Goal: Information Seeking & Learning: Learn about a topic

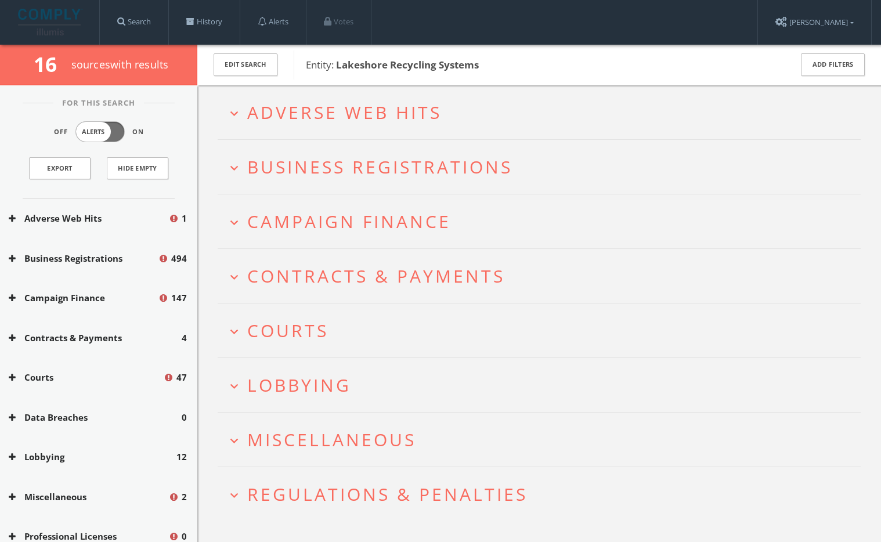
click at [414, 65] on b "Lakeshore Recycling Systems" at bounding box center [407, 64] width 143 height 13
click at [478, 64] on span "Entity: Lakeshore Recycling Systems" at bounding box center [541, 64] width 470 height 15
drag, startPoint x: 480, startPoint y: 66, endPoint x: 338, endPoint y: 61, distance: 142.8
click at [338, 61] on span "Entity: Lakeshore Recycling Systems" at bounding box center [541, 64] width 470 height 15
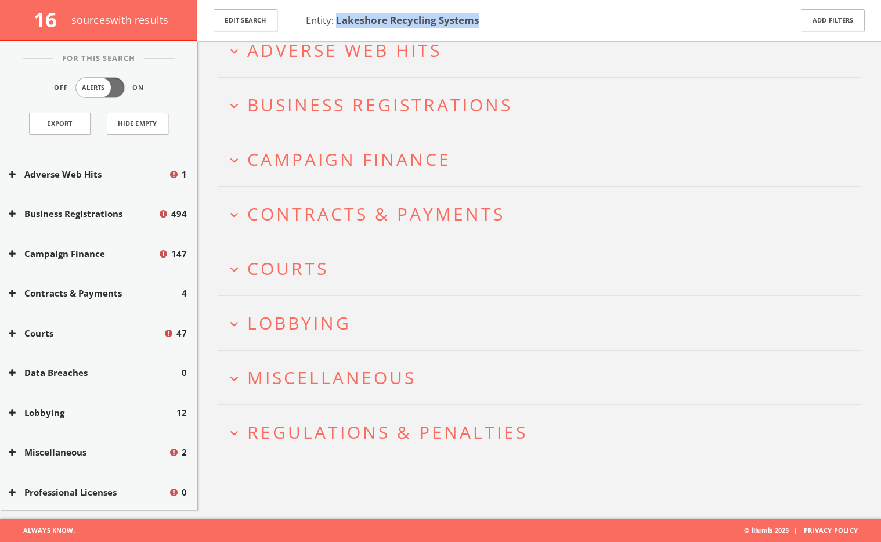
click at [377, 433] on span "Regulations & Penalties" at bounding box center [387, 432] width 280 height 24
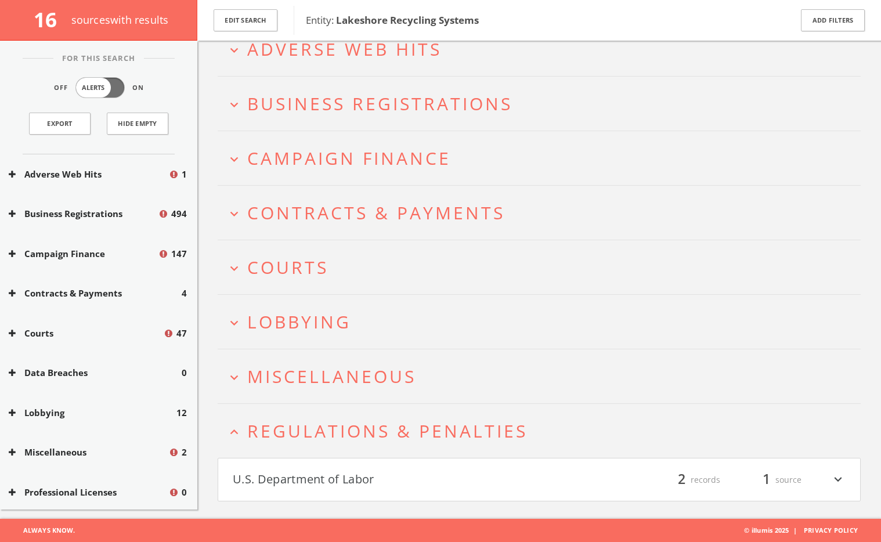
click at [349, 466] on h4 "U.S. Department of Labor filter_list 2 records 1 source expand_more" at bounding box center [539, 479] width 642 height 43
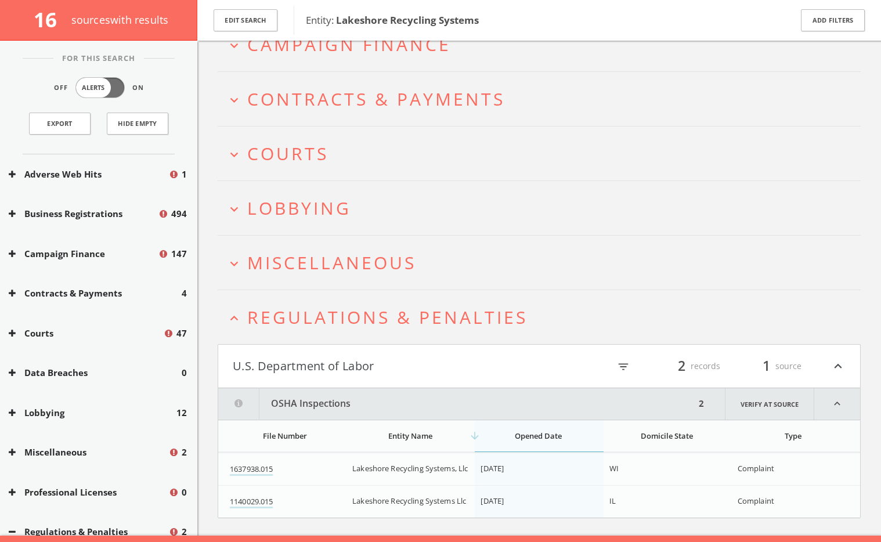
scroll to position [200, 0]
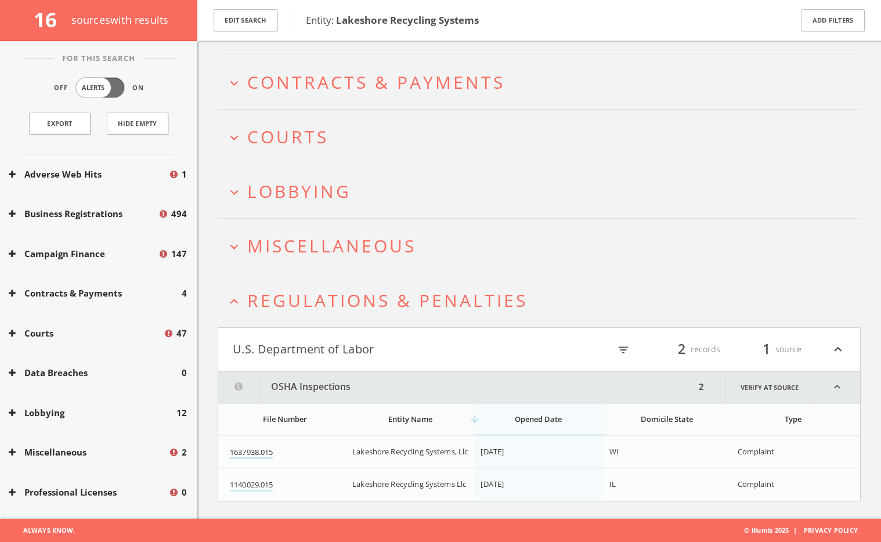
click at [339, 249] on span "Miscellaneous" at bounding box center [331, 246] width 169 height 24
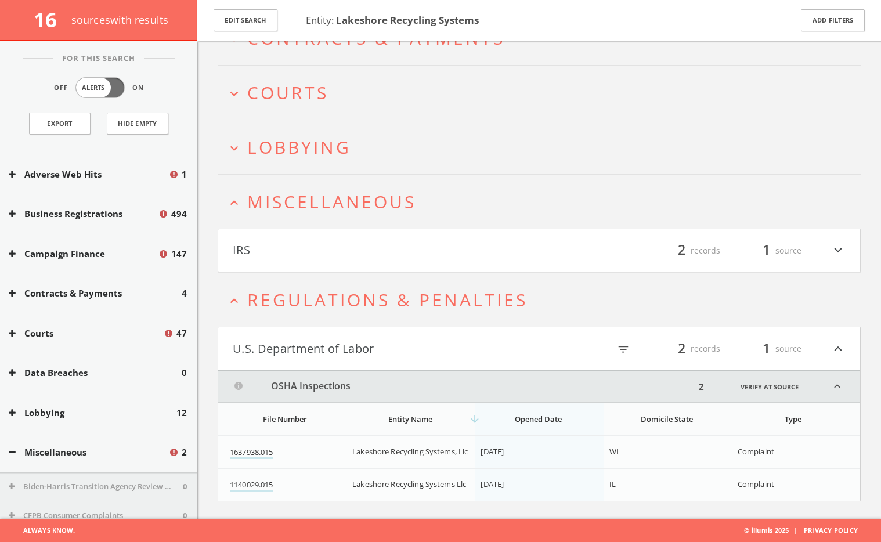
click at [318, 158] on span "Lobbying" at bounding box center [299, 147] width 104 height 24
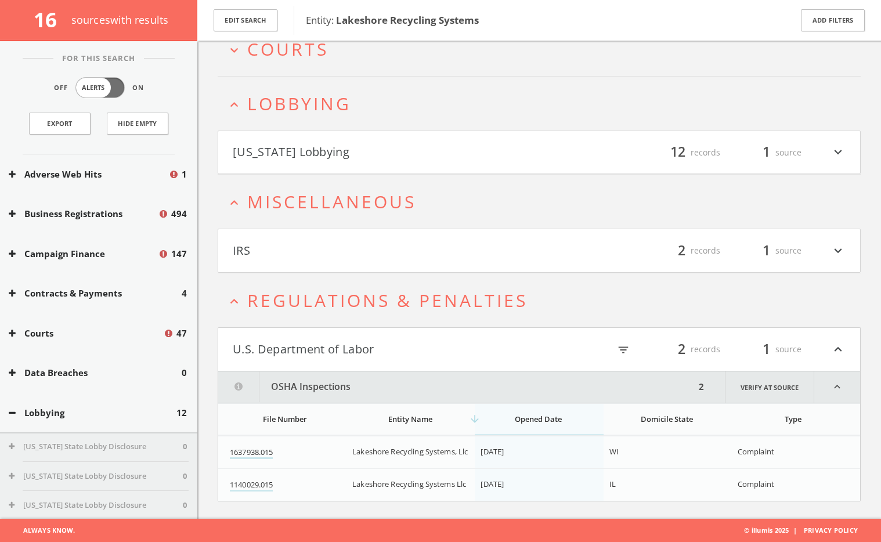
click at [322, 159] on button "[US_STATE] Lobbying" at bounding box center [386, 153] width 306 height 20
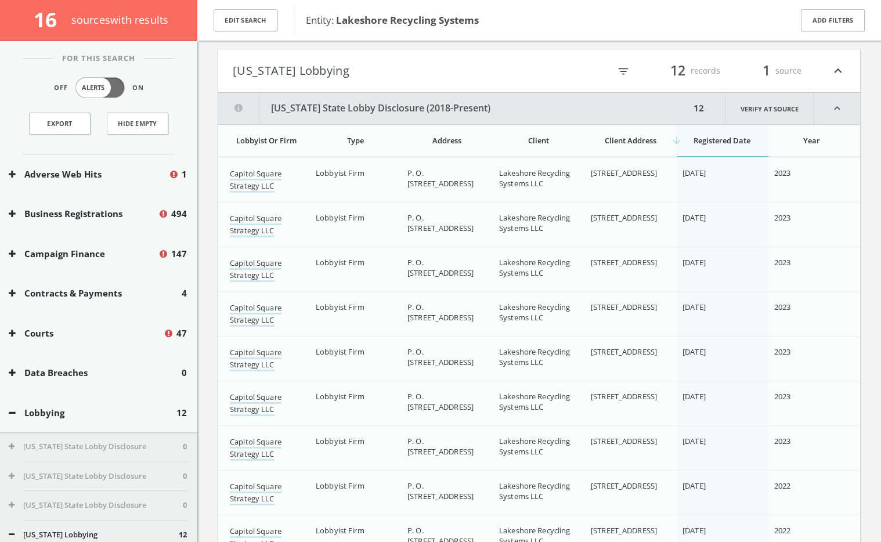
scroll to position [309, 0]
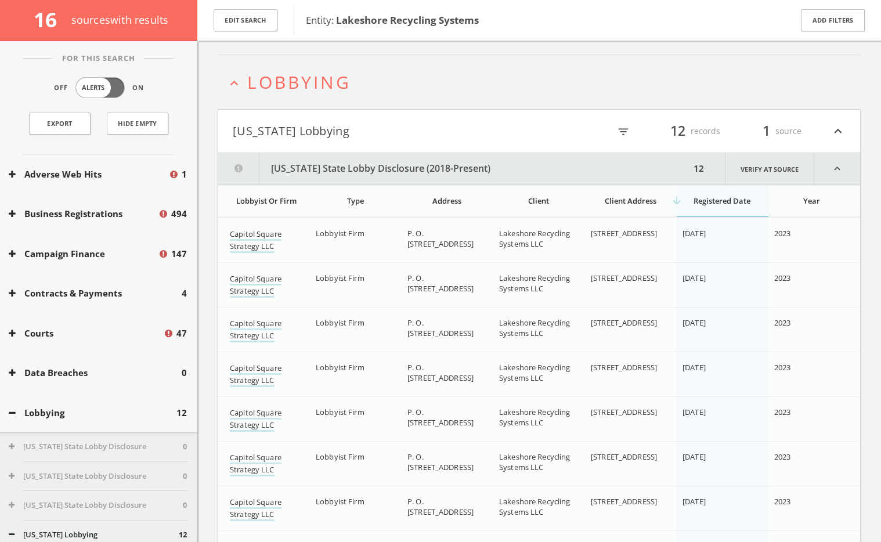
click at [262, 131] on button "[US_STATE] Lobbying" at bounding box center [386, 131] width 306 height 20
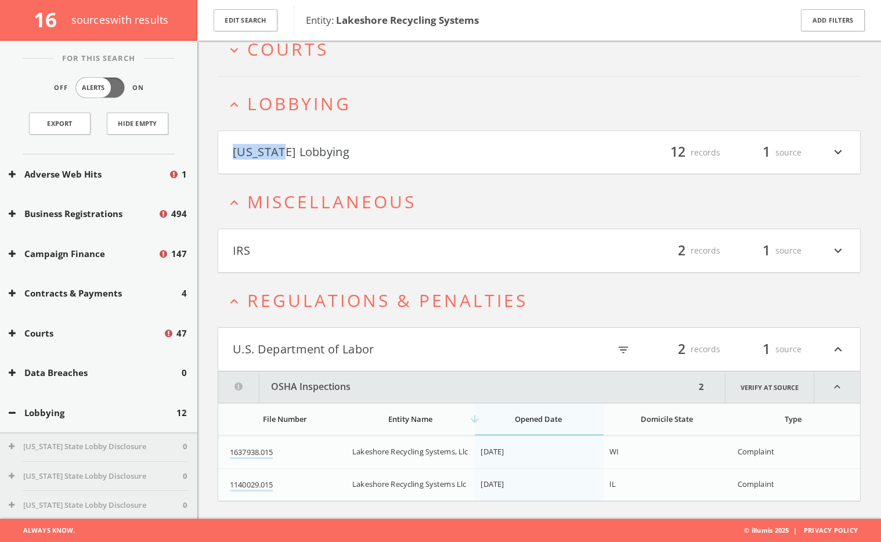
click at [262, 131] on html "Search History Alerts Votes [PERSON_NAME] Edit Profile Change Password Security…" at bounding box center [440, 127] width 881 height 829
copy button "[US_STATE]"
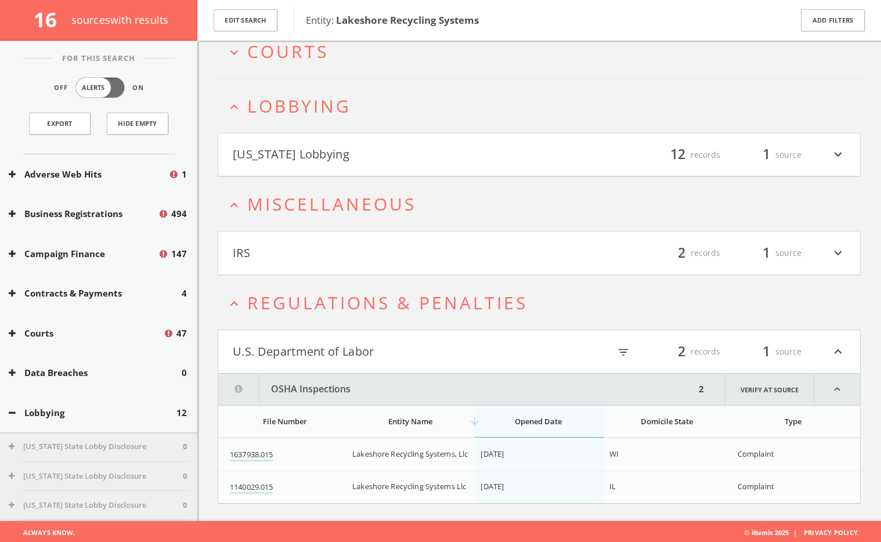
click at [338, 316] on html "Search History Alerts Votes [PERSON_NAME] Edit Profile Change Password Security…" at bounding box center [440, 129] width 881 height 829
click at [325, 197] on span "Miscellaneous" at bounding box center [331, 204] width 169 height 24
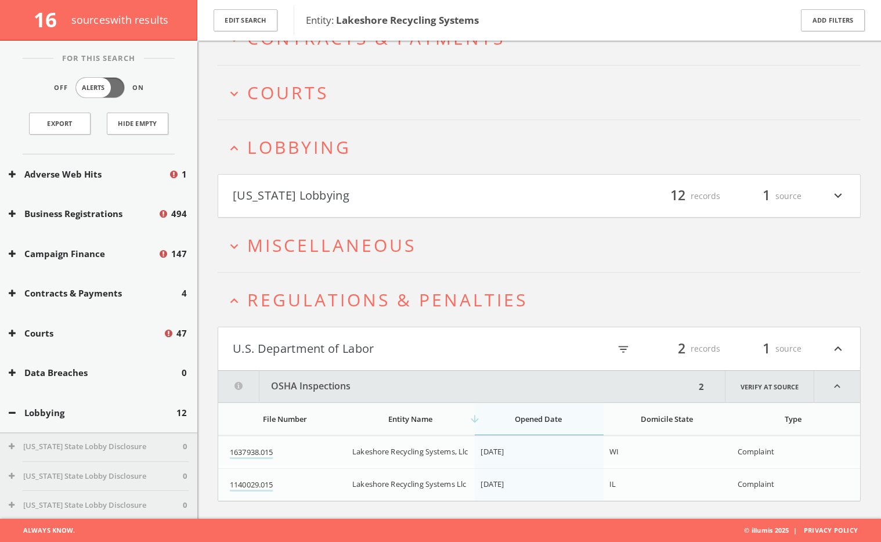
click at [343, 303] on span "Regulations & Penalties" at bounding box center [387, 300] width 280 height 24
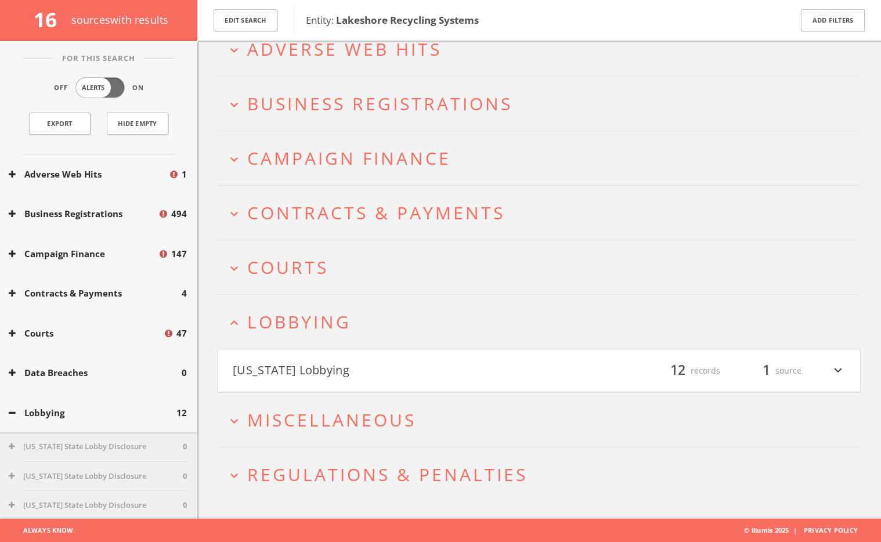
scroll to position [69, 0]
click at [306, 295] on h2 "expand_less Lobbying" at bounding box center [539, 322] width 643 height 54
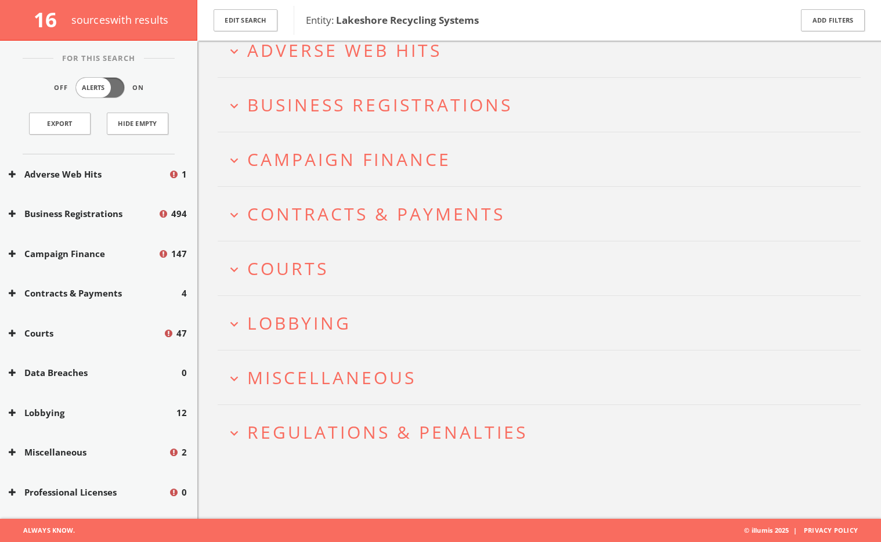
click at [307, 275] on span "Courts" at bounding box center [287, 268] width 81 height 24
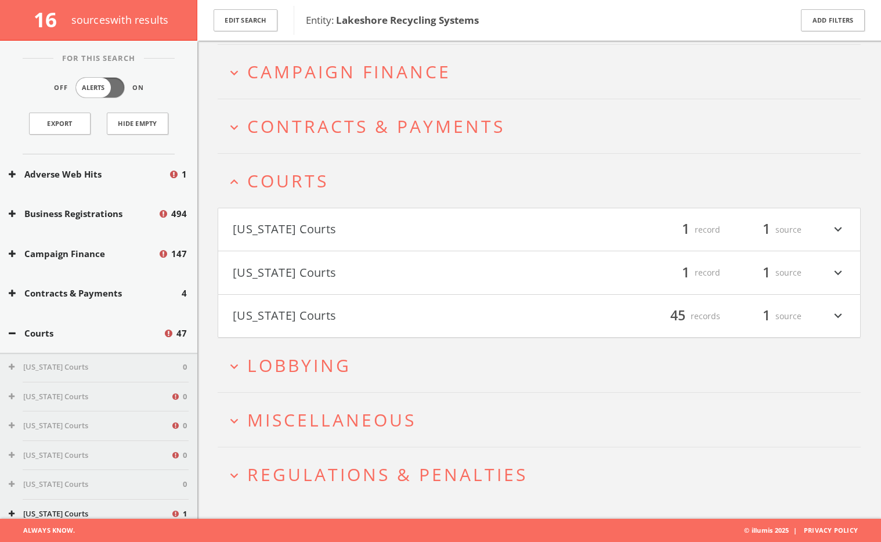
click at [335, 220] on button "[US_STATE] Courts" at bounding box center [386, 230] width 306 height 20
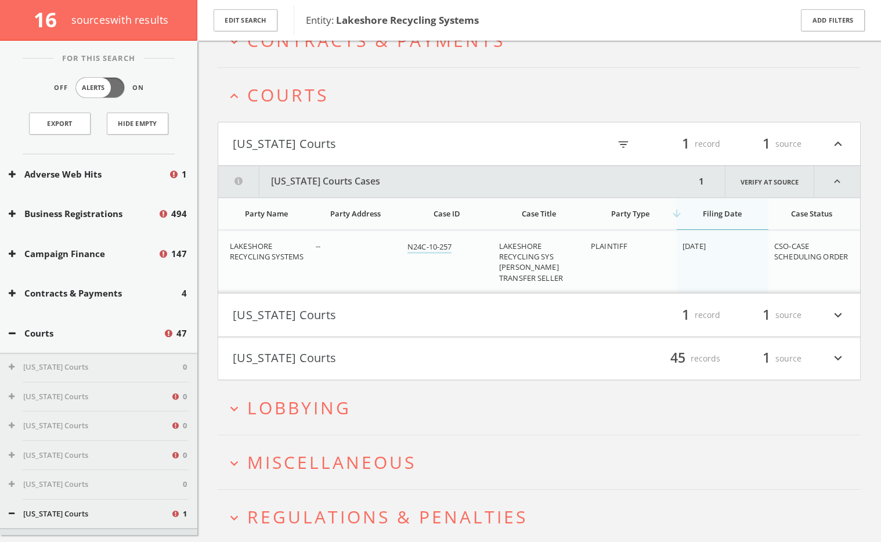
scroll to position [284, 0]
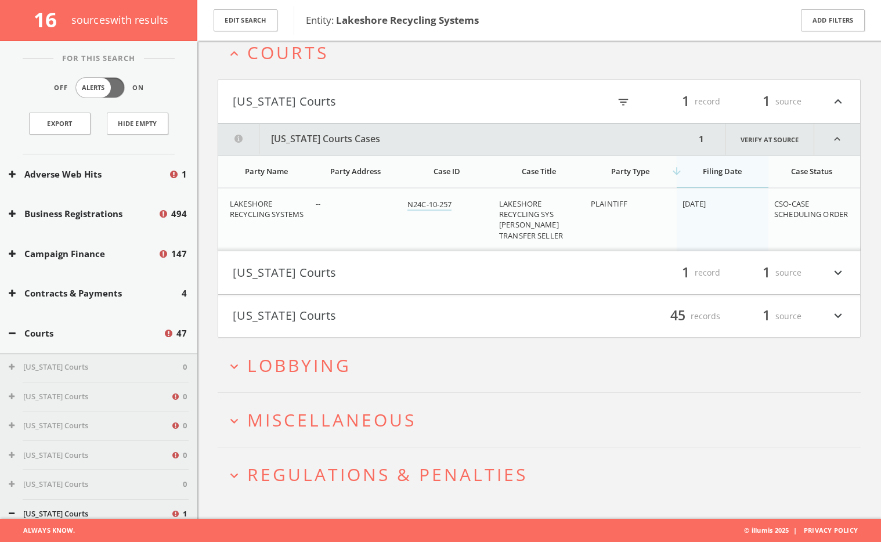
click at [326, 269] on button "[US_STATE] Courts" at bounding box center [386, 273] width 306 height 20
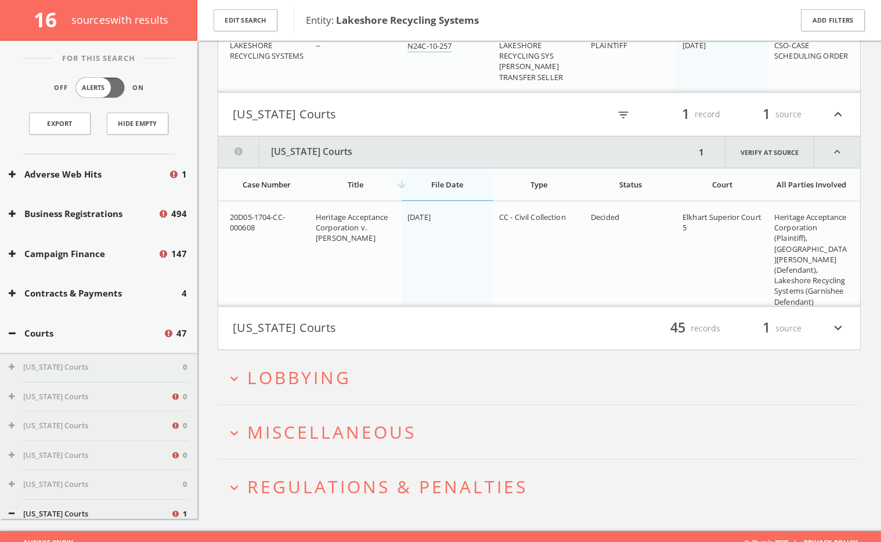
scroll to position [454, 0]
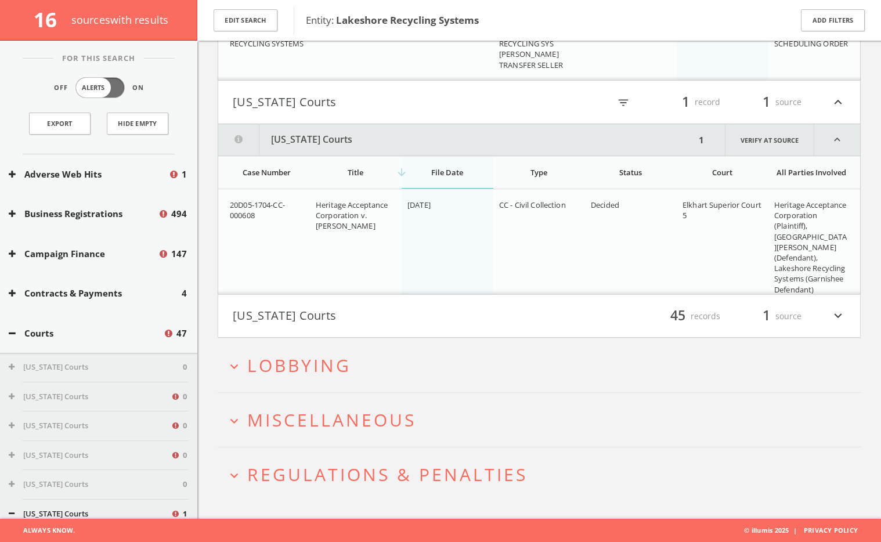
click at [347, 318] on button "[US_STATE] Courts" at bounding box center [386, 316] width 306 height 20
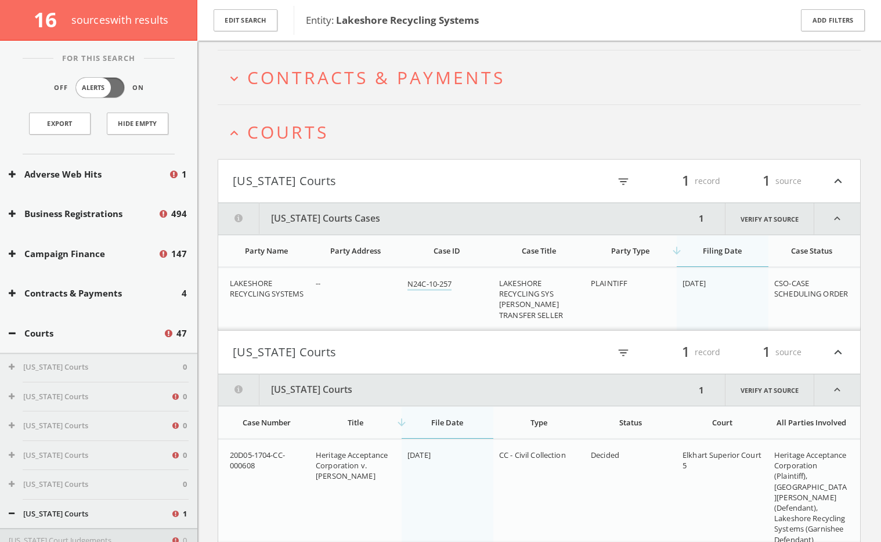
scroll to position [89, 0]
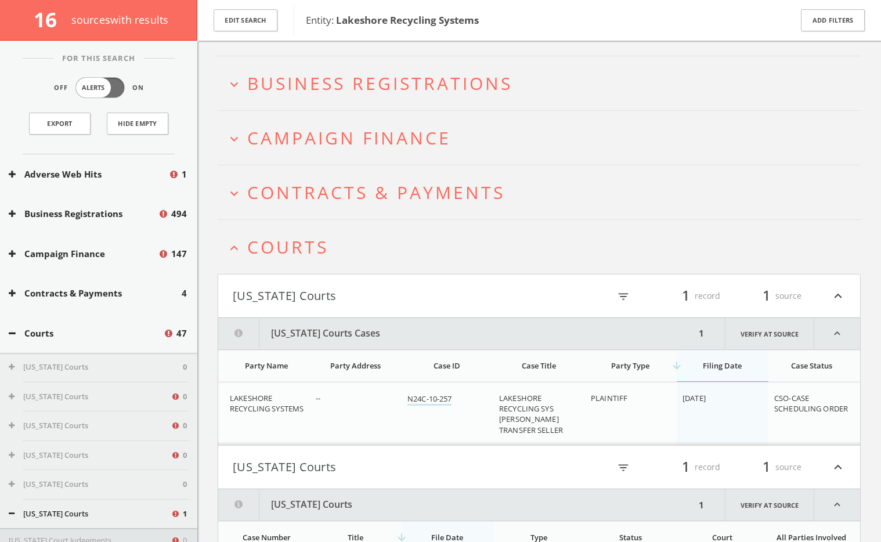
click at [269, 250] on span "Courts" at bounding box center [287, 247] width 81 height 24
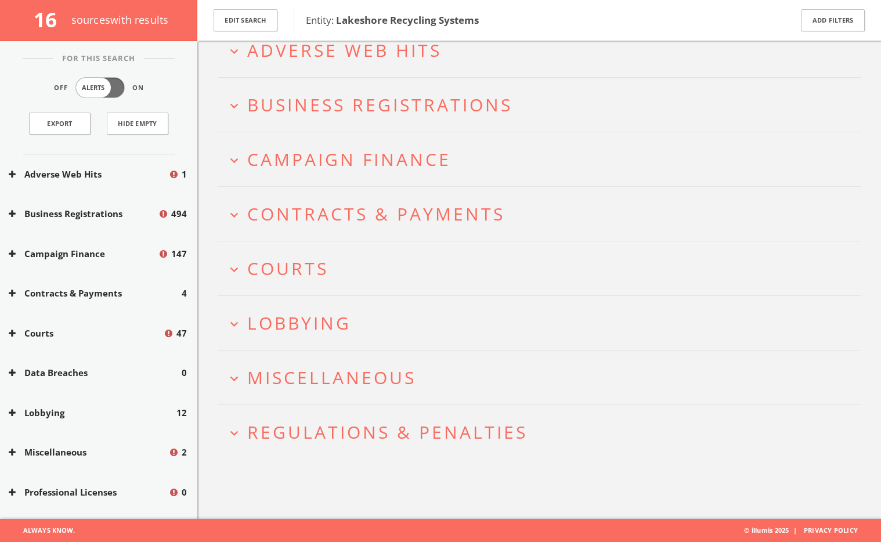
click at [335, 211] on span "Contracts & Payments" at bounding box center [376, 214] width 258 height 24
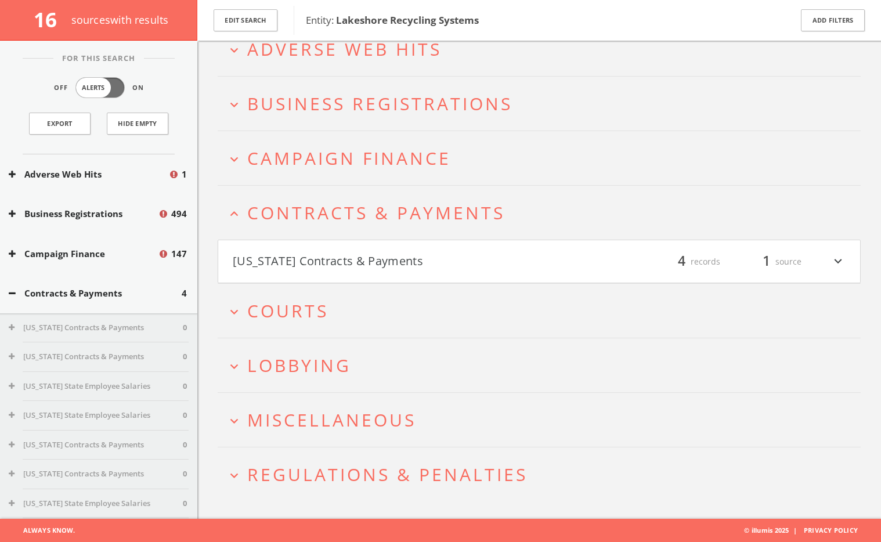
click at [334, 252] on button "[US_STATE] Contracts & Payments" at bounding box center [386, 262] width 306 height 20
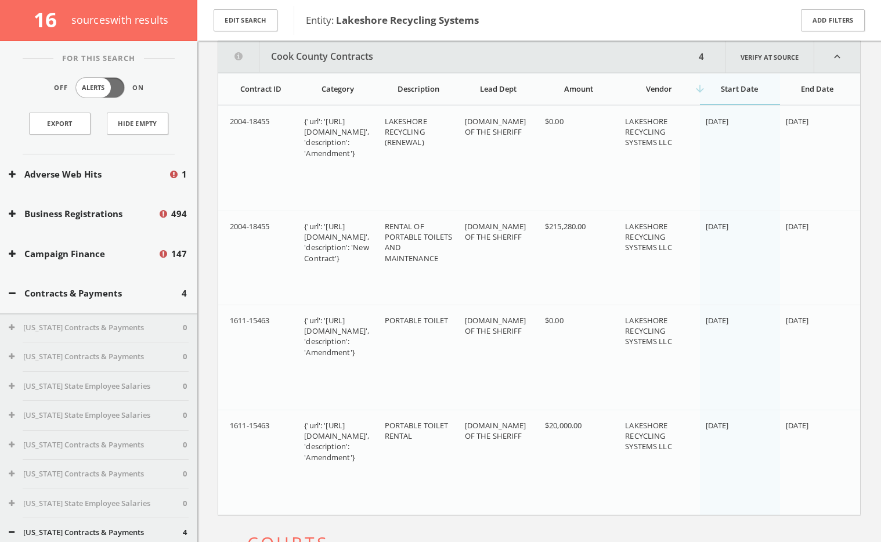
scroll to position [0, 0]
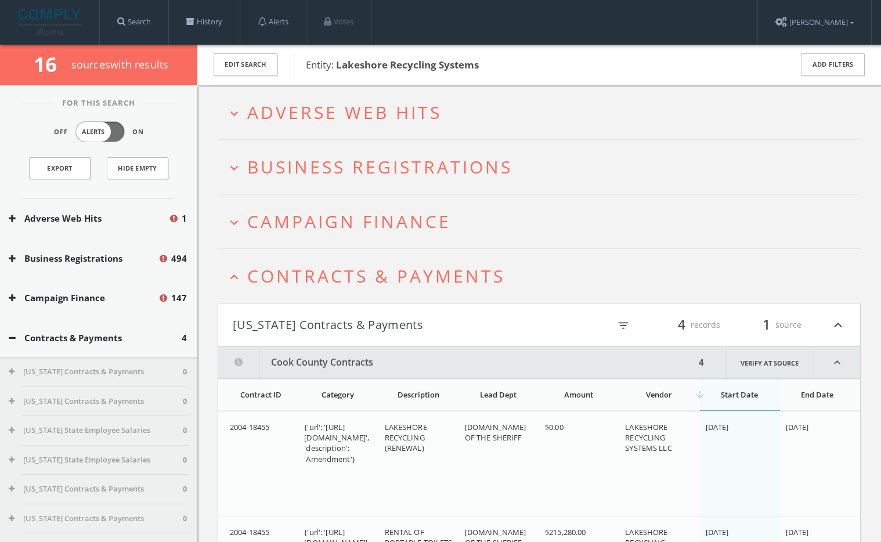
click at [324, 261] on h2 "expand_less Contracts & Payments" at bounding box center [539, 276] width 643 height 54
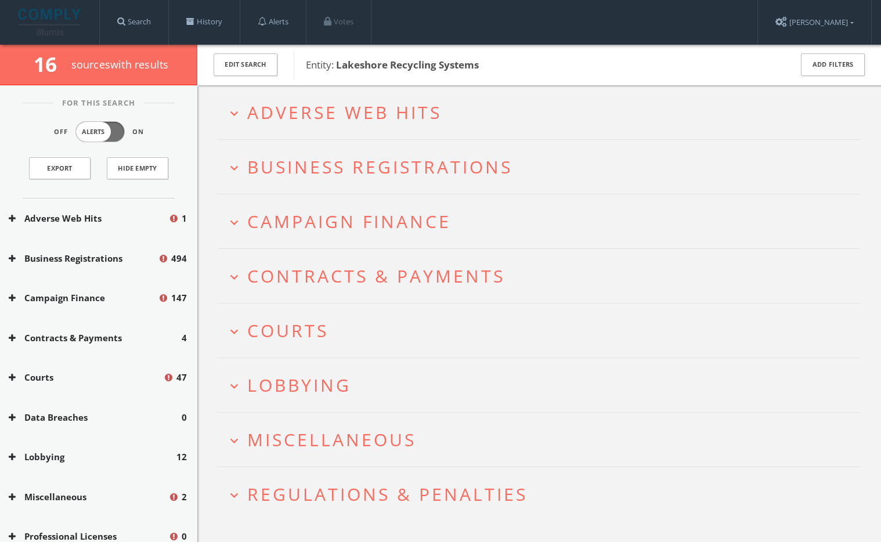
click at [325, 230] on span "Campaign Finance" at bounding box center [349, 221] width 204 height 24
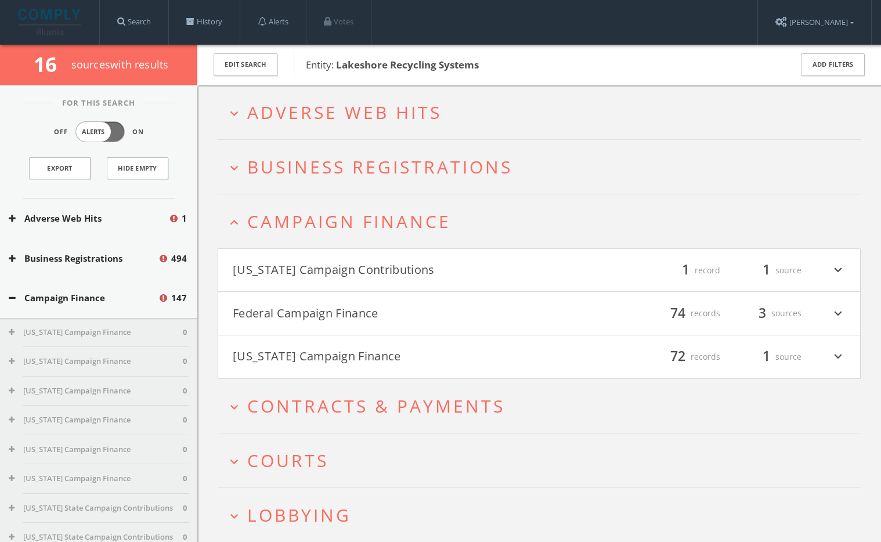
click at [347, 108] on span "Adverse Web Hits" at bounding box center [344, 112] width 194 height 24
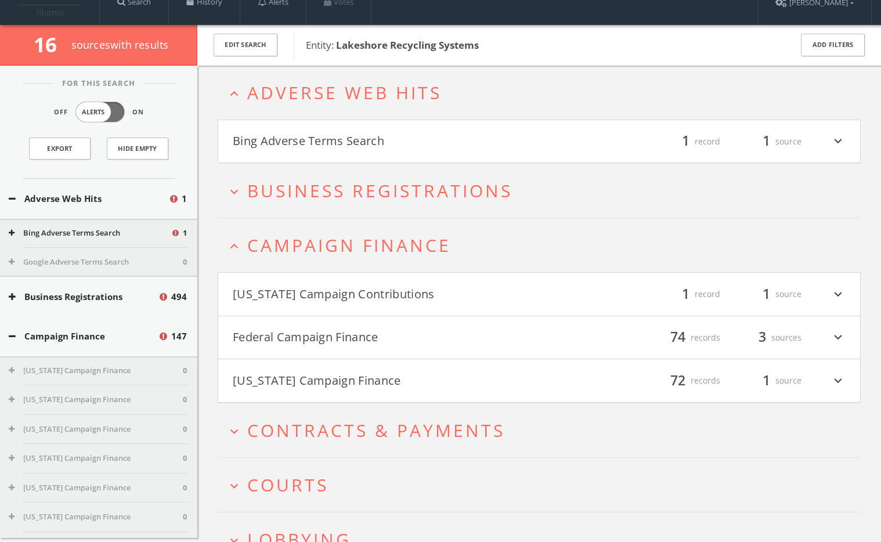
click at [352, 145] on button "Bing Adverse Terms Search" at bounding box center [386, 142] width 306 height 20
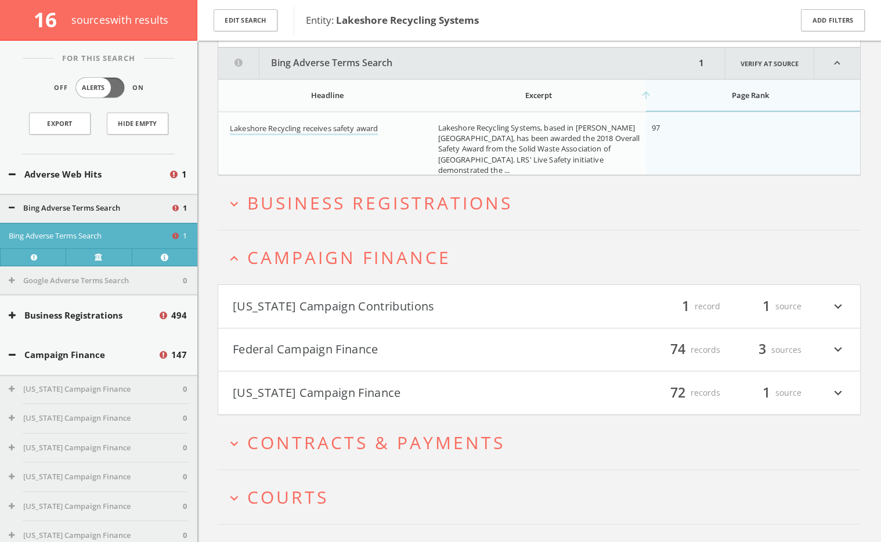
scroll to position [142, 0]
drag, startPoint x: 480, startPoint y: 24, endPoint x: 339, endPoint y: 15, distance: 141.9
click at [337, 15] on span "Entity: Lakeshore Recycling Systems" at bounding box center [541, 20] width 470 height 15
copy b "Lakeshore Recycling Systems"
